Goal: Information Seeking & Learning: Learn about a topic

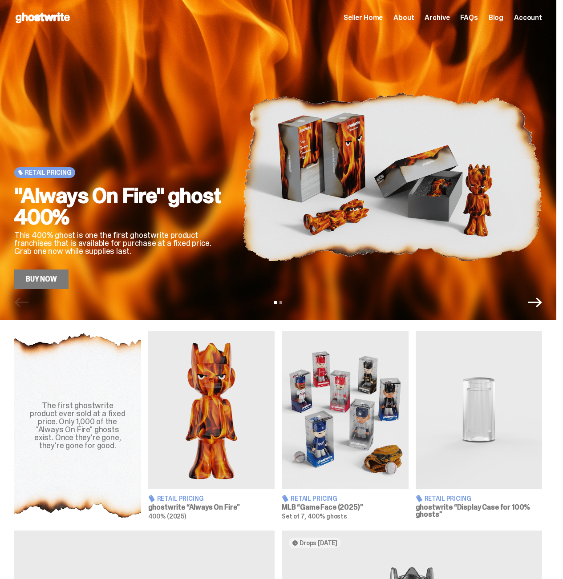
click at [379, 20] on span "Seller Home" at bounding box center [362, 17] width 39 height 7
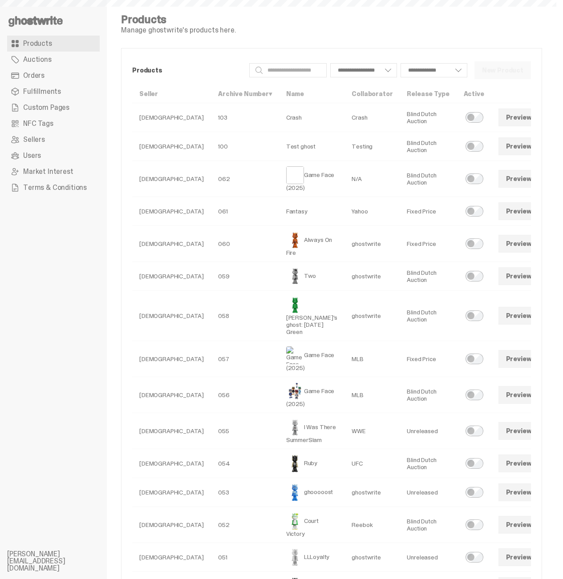
select select
click at [542, 249] on link at bounding box center [551, 244] width 18 height 18
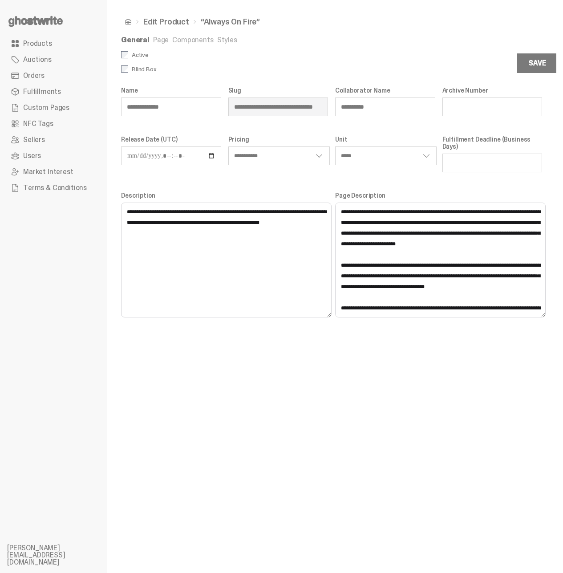
click at [219, 41] on link "Styles" at bounding box center [227, 39] width 20 height 9
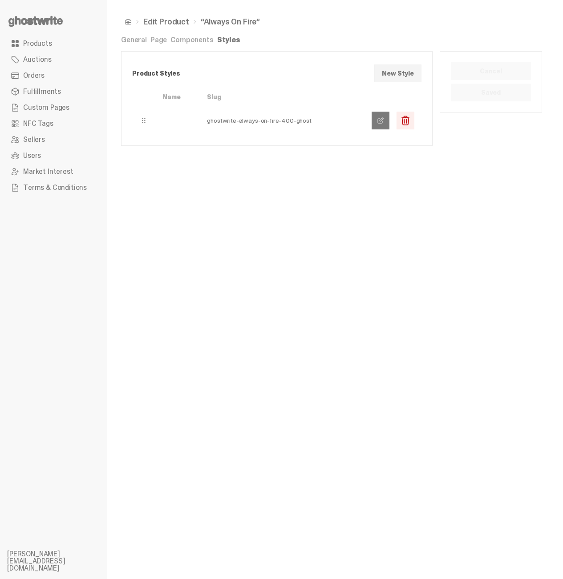
click at [382, 126] on link at bounding box center [380, 121] width 18 height 18
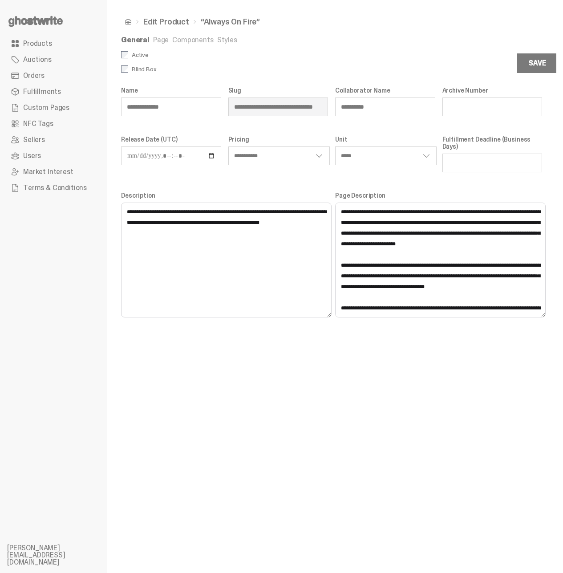
select select "**********"
select select "*****"
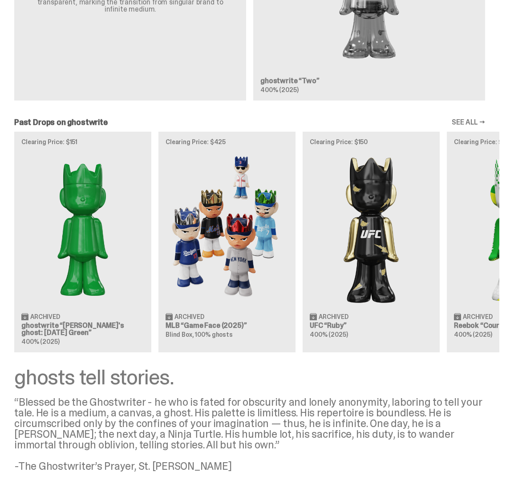
scroll to position [708, 0]
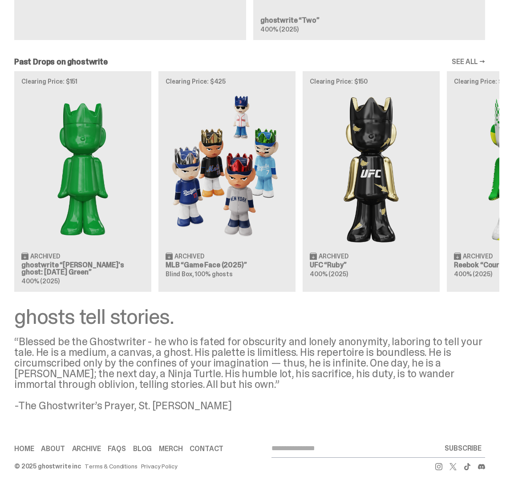
click at [99, 188] on div "Clearing Price: $151 Archived ghostwrite “Schrödinger's ghost: Sunday Green” 40…" at bounding box center [249, 181] width 499 height 221
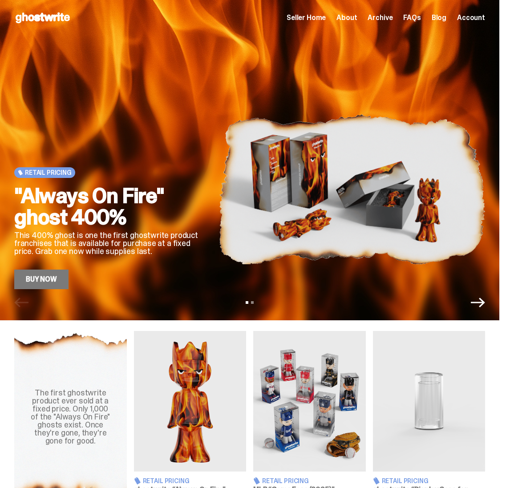
click at [384, 218] on img at bounding box center [352, 189] width 267 height 200
click at [41, 271] on link "Buy Now" at bounding box center [41, 280] width 54 height 20
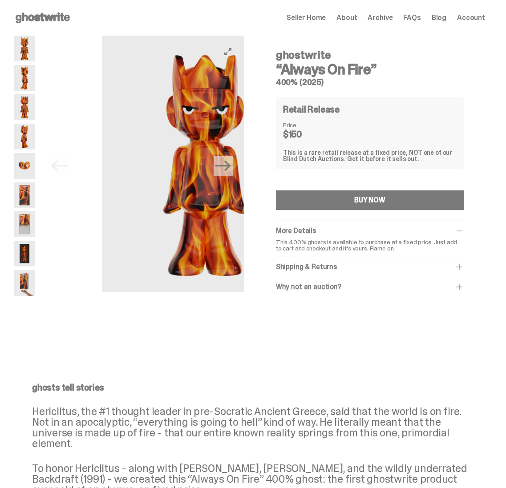
click at [275, 189] on div "Previous Next ghostwrite “Always On Fire” 400% (2025) Retail Release Price $150…" at bounding box center [249, 188] width 471 height 305
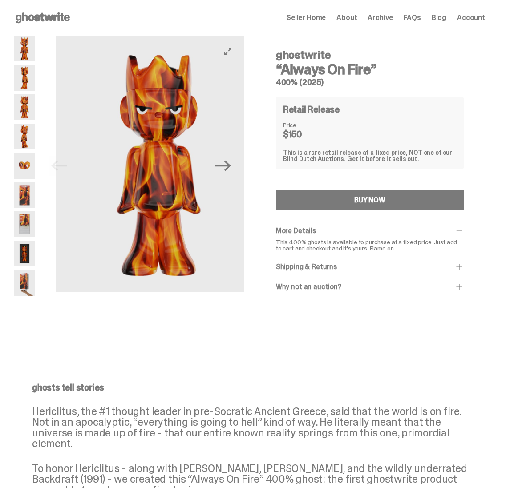
click at [153, 195] on img at bounding box center [158, 164] width 205 height 257
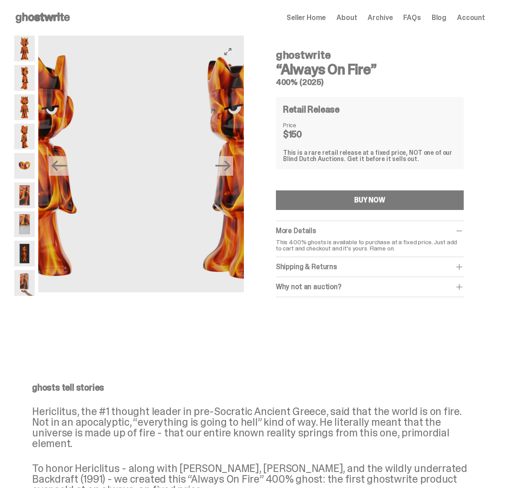
click at [137, 195] on img at bounding box center [239, 164] width 205 height 257
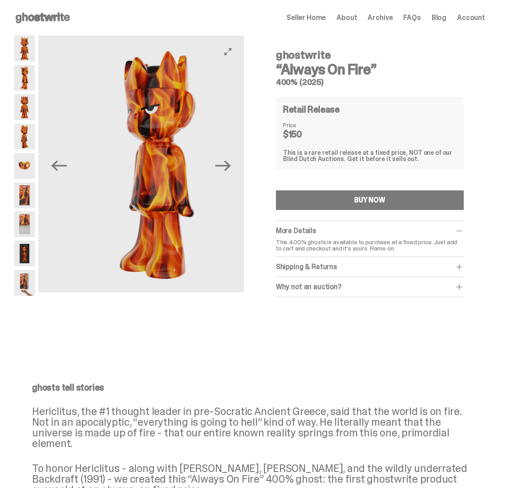
click at [96, 194] on img at bounding box center [156, 164] width 205 height 257
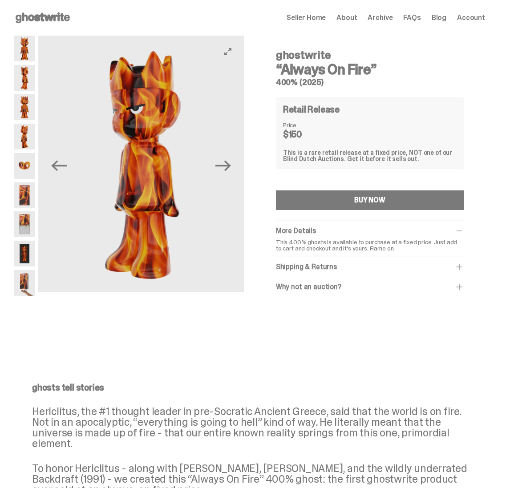
click at [101, 194] on img at bounding box center [141, 164] width 205 height 257
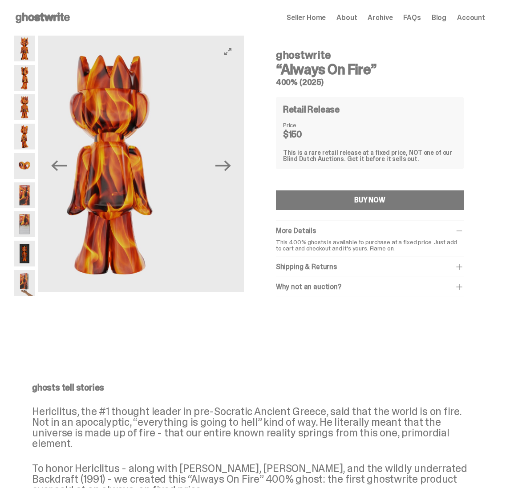
click at [61, 191] on img at bounding box center [109, 164] width 205 height 257
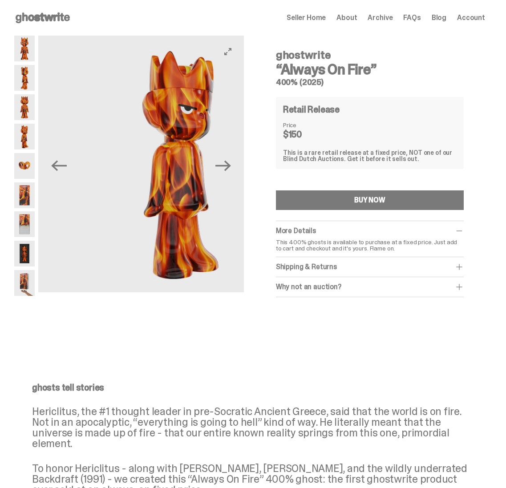
click at [78, 190] on img at bounding box center [180, 164] width 205 height 257
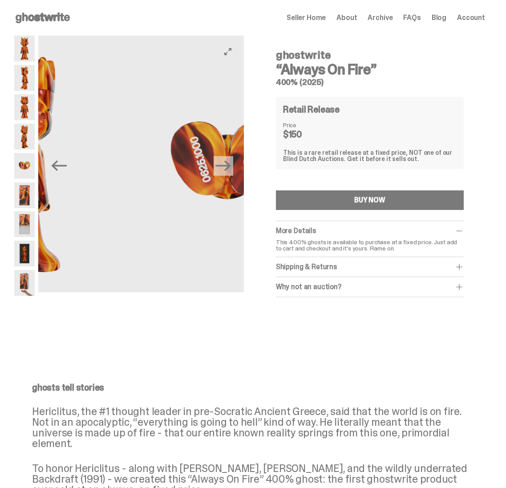
click at [125, 190] on img at bounding box center [227, 164] width 205 height 257
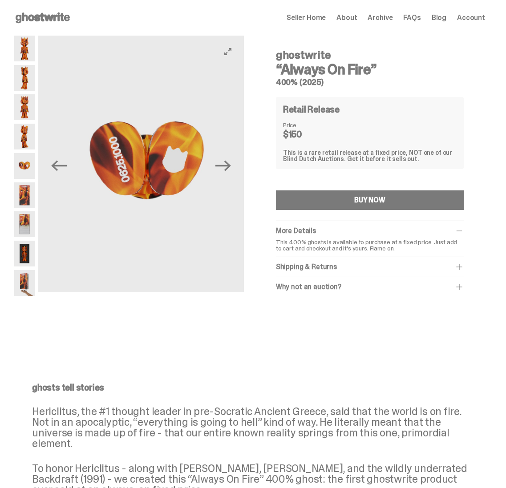
click at [49, 190] on img at bounding box center [146, 164] width 205 height 257
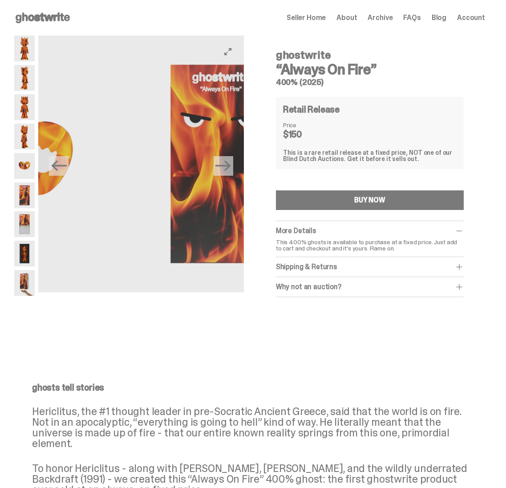
click at [314, 198] on div "Previous Next ghostwrite “Always On Fire” 400% (2025) Retail Release Price $150…" at bounding box center [249, 188] width 471 height 305
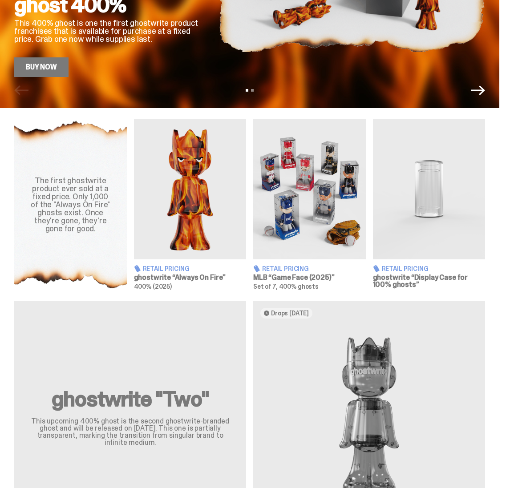
scroll to position [256, 0]
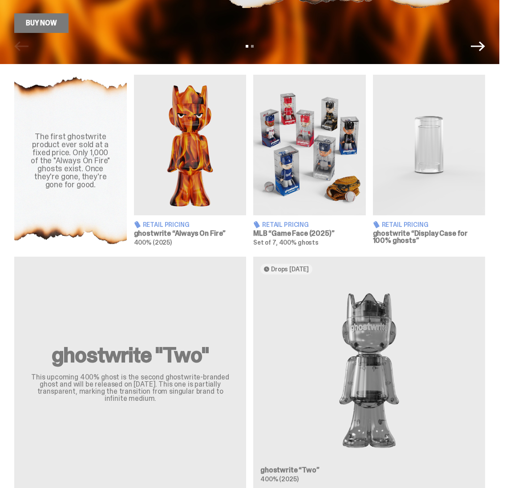
click at [390, 333] on div "ghostwrite "Two" This upcoming 400% ghost is the second ghostwrite-branded ghos…" at bounding box center [249, 377] width 499 height 240
click at [367, 300] on div "ghostwrite "Two" This upcoming 400% ghost is the second ghostwrite-branded ghos…" at bounding box center [249, 377] width 499 height 240
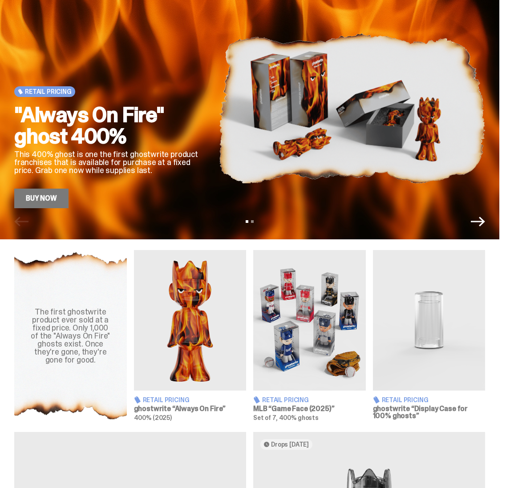
scroll to position [0, 0]
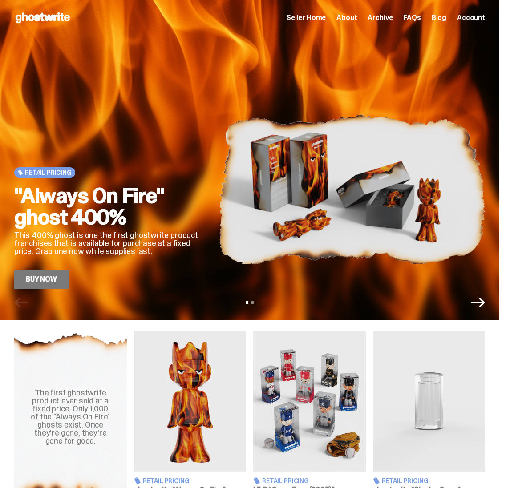
click at [296, 255] on img at bounding box center [352, 189] width 267 height 200
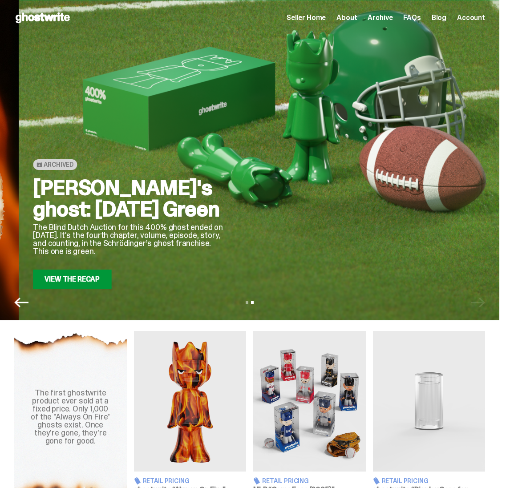
click at [306, 250] on div at bounding box center [371, 189] width 267 height 200
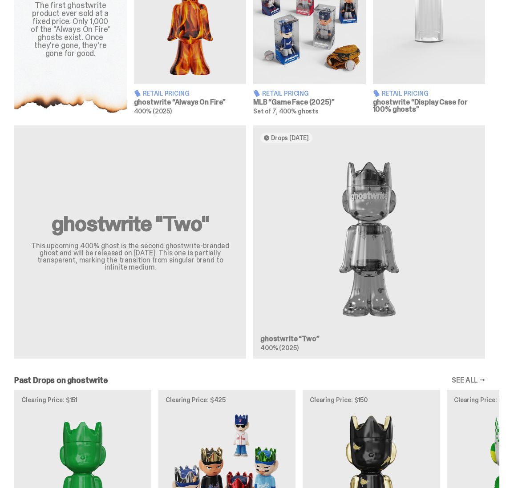
scroll to position [157, 0]
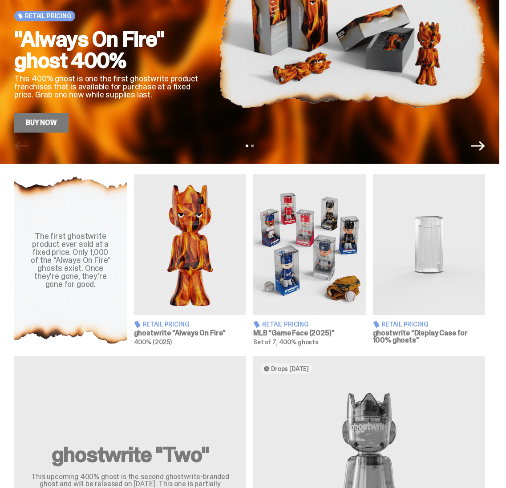
click at [340, 253] on img at bounding box center [309, 244] width 113 height 141
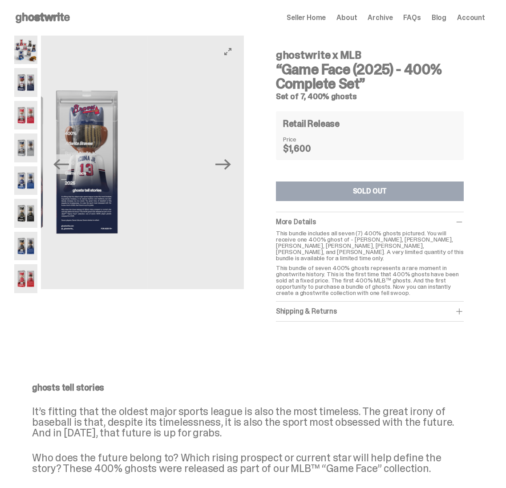
click at [34, 206] on div "Previous Next" at bounding box center [129, 165] width 230 height 258
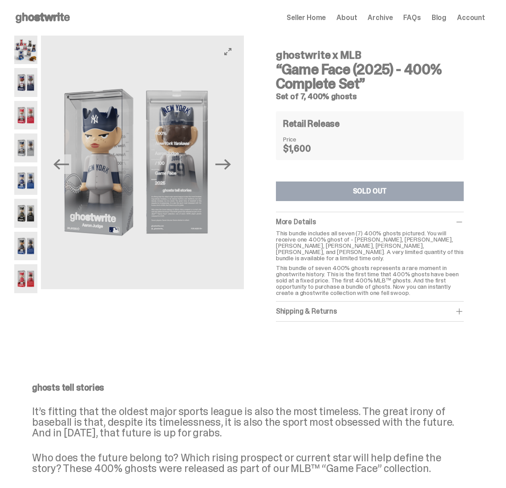
click at [99, 207] on img at bounding box center [135, 163] width 203 height 254
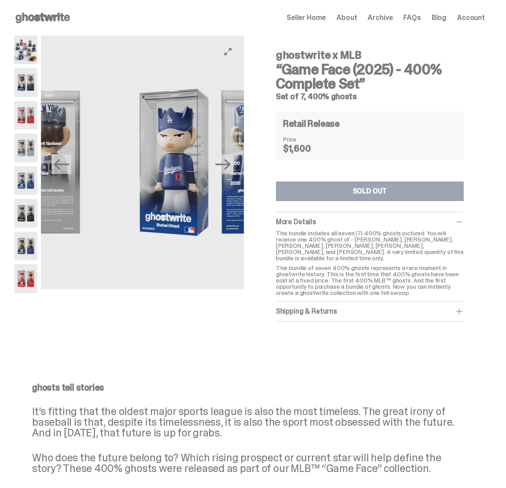
click at [127, 206] on img at bounding box center [210, 163] width 203 height 254
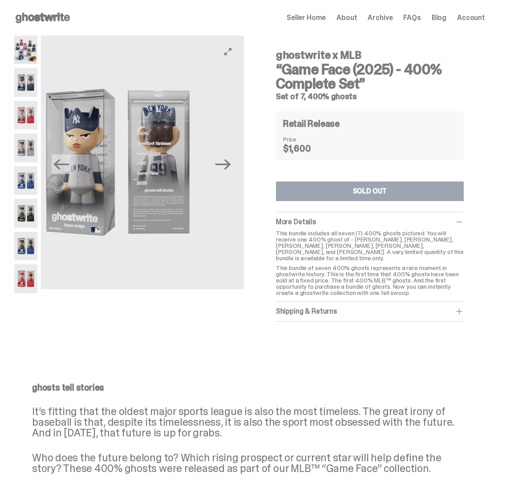
click at [177, 207] on img at bounding box center [117, 163] width 203 height 254
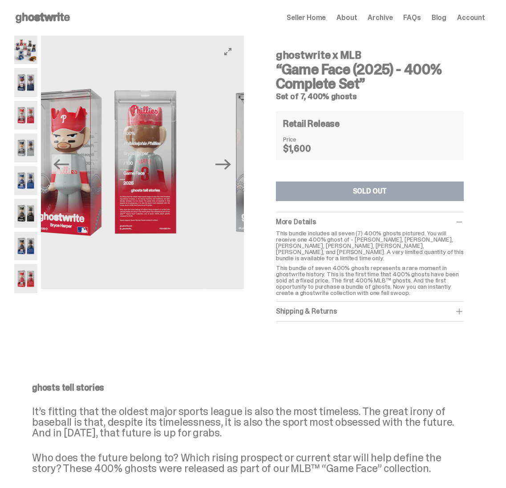
click at [206, 209] on img at bounding box center [104, 163] width 203 height 254
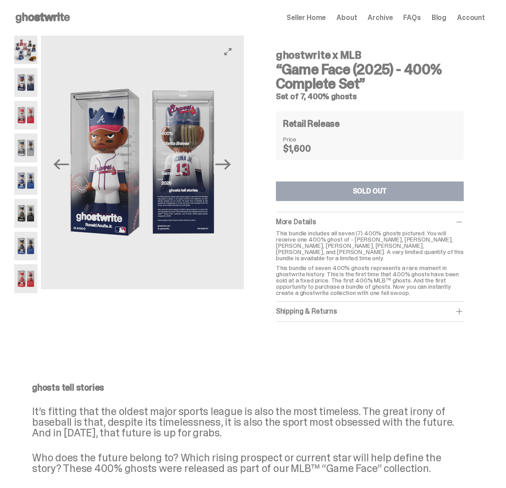
click at [191, 174] on img at bounding box center [141, 163] width 203 height 254
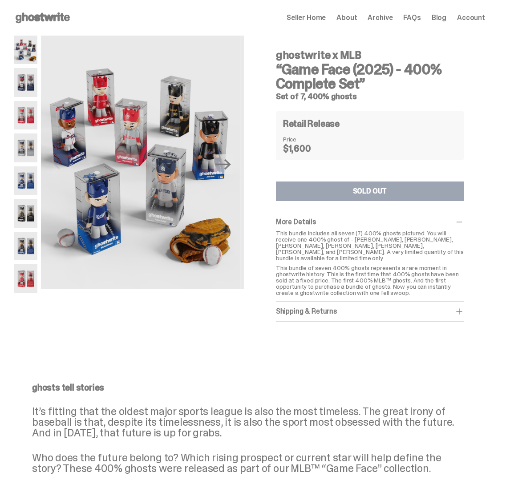
click at [249, 132] on div "Previous Next ghostwrite x MLB “Game Face (2025) - 400% Complete Set” Set of 7,…" at bounding box center [249, 188] width 471 height 305
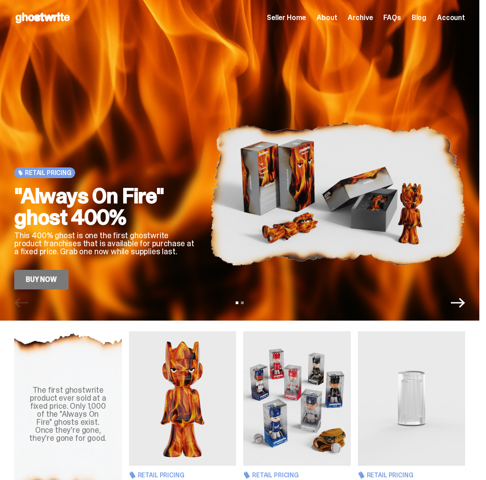
click at [270, 222] on img at bounding box center [337, 193] width 255 height 191
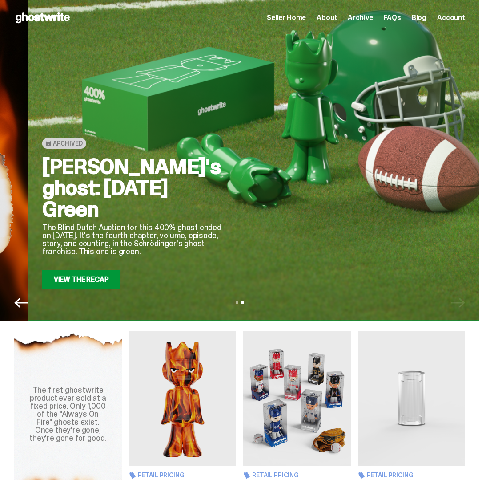
click at [224, 222] on div "Schrödinger's ghost: Sunday Green The Blind Dutch Auction for this 400% ghost e…" at bounding box center [133, 222] width 182 height 133
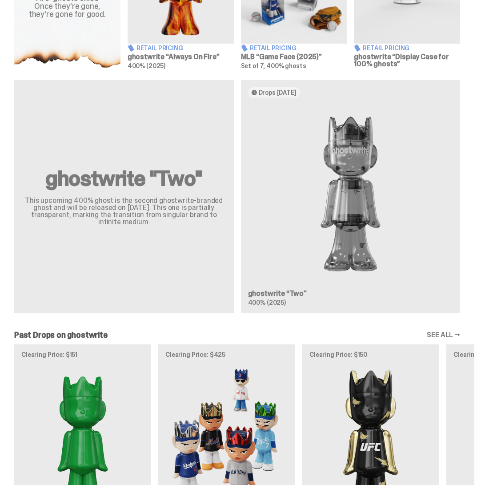
scroll to position [605, 0]
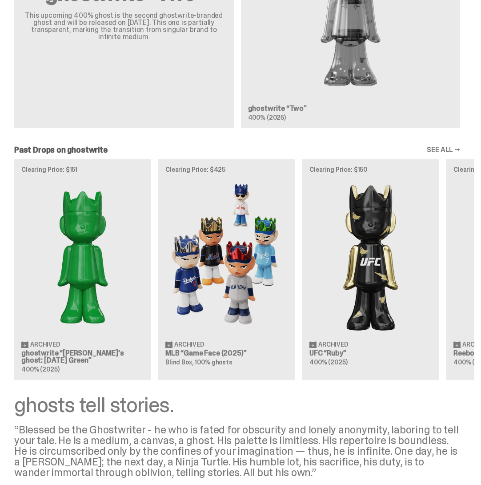
click at [245, 286] on div "Clearing Price: $151 Archived ghostwrite “Schrödinger's ghost: Sunday Green” 40…" at bounding box center [237, 269] width 475 height 221
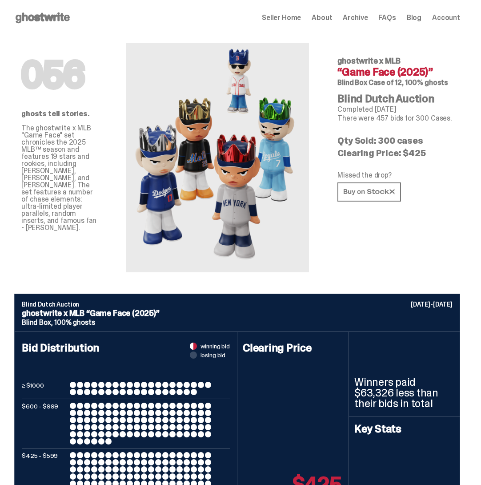
drag, startPoint x: 396, startPoint y: 138, endPoint x: 439, endPoint y: 140, distance: 43.7
click at [439, 140] on p "Qty Sold: 300 cases" at bounding box center [396, 140] width 116 height 9
click at [453, 143] on p "Qty Sold: 300 cases" at bounding box center [396, 140] width 116 height 9
drag, startPoint x: 378, startPoint y: 140, endPoint x: 322, endPoint y: 140, distance: 55.6
click at [323, 140] on div "056 ghosts tell stories. The ghostwrite x MLB "Game Face" set chronicles the 20…" at bounding box center [237, 165] width 475 height 258
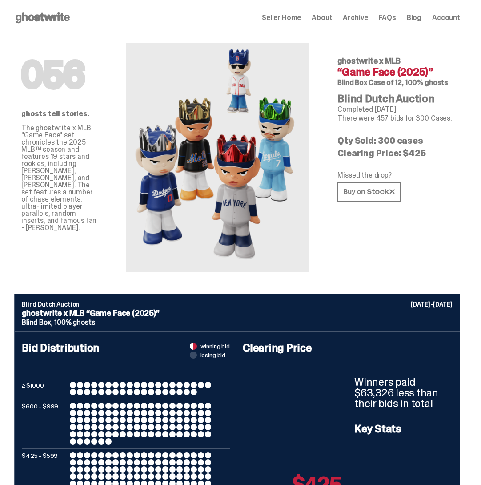
click at [422, 141] on p "Qty Sold: 300 cases" at bounding box center [396, 140] width 116 height 9
drag, startPoint x: 376, startPoint y: 118, endPoint x: 438, endPoint y: 119, distance: 62.3
click at [438, 119] on p "There were 457 bids for 300 Cases." at bounding box center [396, 118] width 116 height 7
click at [462, 130] on div "056 ghostwrite x MLB “Game Face (2025)” Blind Box Case of 12, 100% ghosts Blind…" at bounding box center [395, 154] width 144 height 237
drag, startPoint x: 418, startPoint y: 119, endPoint x: 440, endPoint y: 119, distance: 21.8
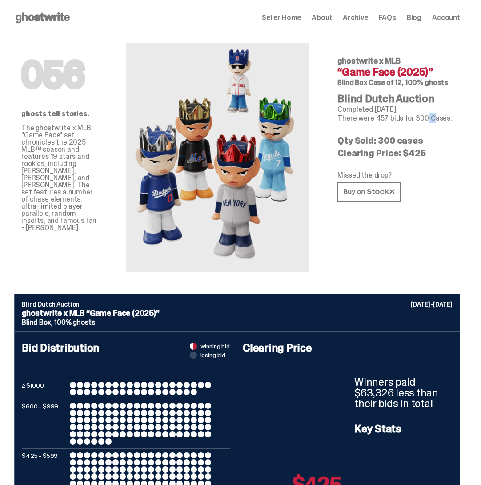
click at [437, 119] on p "There were 457 bids for 300 Cases." at bounding box center [396, 118] width 116 height 7
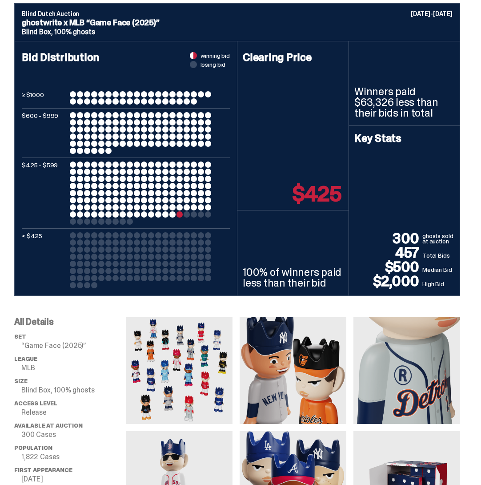
scroll to position [313, 0]
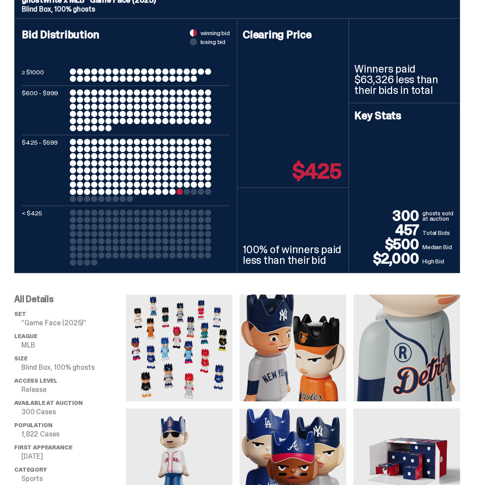
drag, startPoint x: 341, startPoint y: 171, endPoint x: 288, endPoint y: 182, distance: 53.9
click at [288, 182] on div "Clearing Price $425" at bounding box center [293, 104] width 111 height 170
click at [269, 141] on div "Clearing Price $425" at bounding box center [293, 104] width 111 height 170
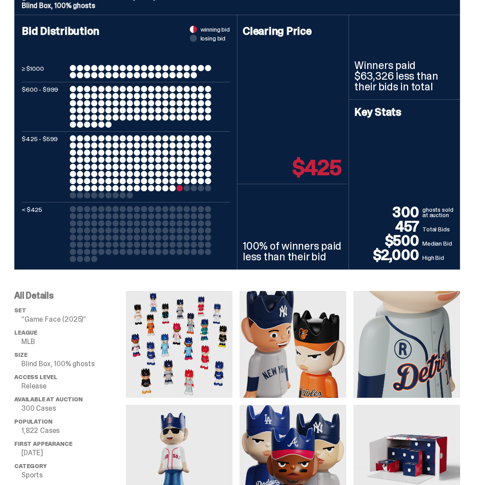
scroll to position [0, 0]
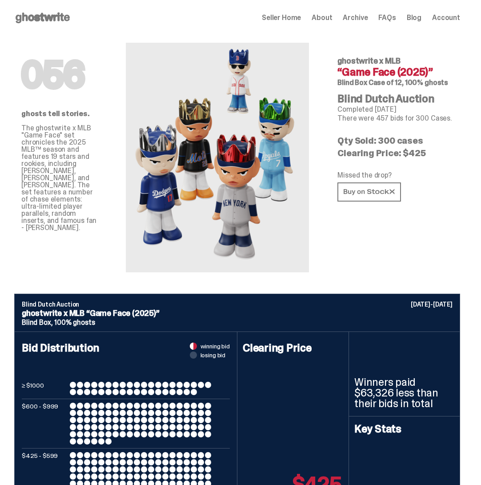
click at [366, 19] on span "Archive" at bounding box center [355, 17] width 25 height 7
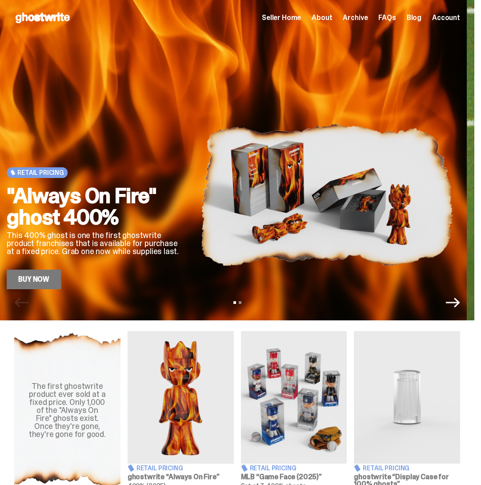
click at [242, 222] on img at bounding box center [327, 194] width 252 height 189
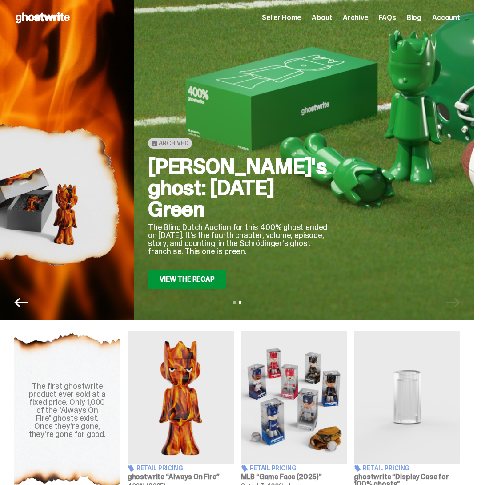
click at [343, 197] on div at bounding box center [469, 194] width 252 height 189
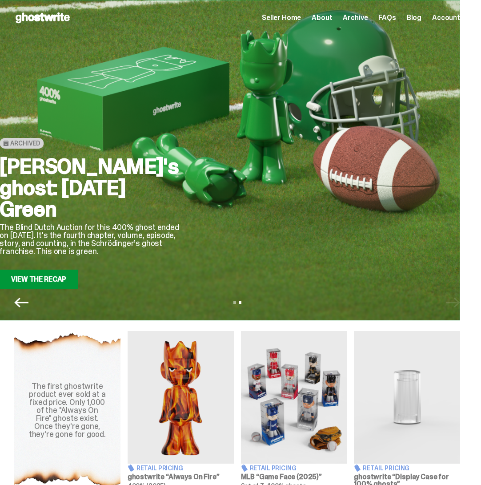
click at [344, 195] on div at bounding box center [320, 194] width 252 height 189
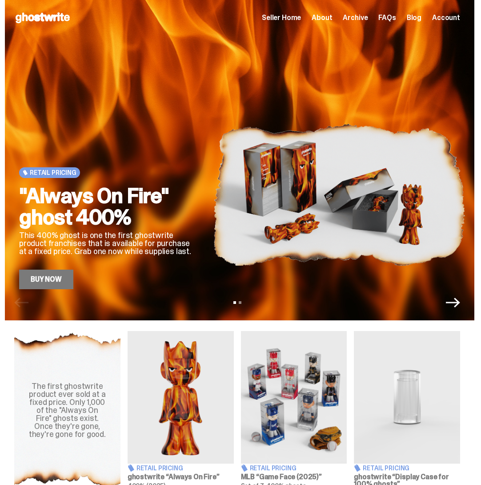
click at [405, 192] on img at bounding box center [340, 194] width 252 height 189
